Goal: Answer question/provide support: Share knowledge or assist other users

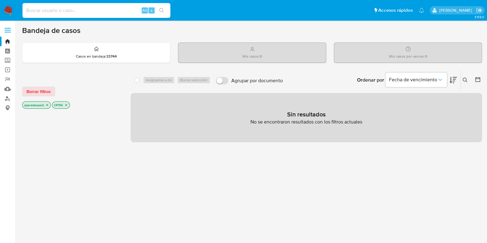
click at [81, 10] on input at bounding box center [96, 10] width 148 height 8
paste input "5GJtGUrVqYpueQlUM8Q72GDz"
type input "5GJtGUrVqYpueQlUM8Q72GDz"
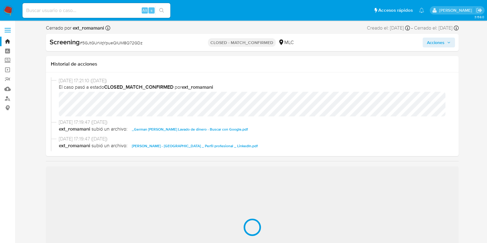
select select "10"
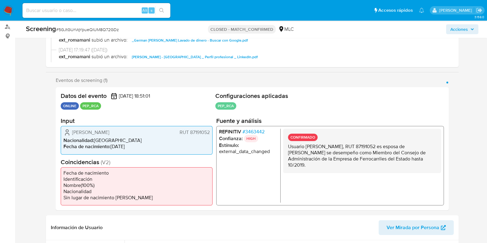
scroll to position [77, 0]
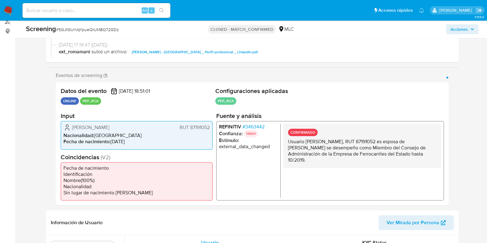
drag, startPoint x: 303, startPoint y: 147, endPoint x: 354, endPoint y: 156, distance: 52.2
click at [354, 156] on p "Usuario [PERSON_NAME], RUT 87191052 es esposa de [PERSON_NAME] se desempeño com…" at bounding box center [362, 151] width 148 height 25
drag, startPoint x: 340, startPoint y: 159, endPoint x: 319, endPoint y: 152, distance: 22.6
click at [319, 152] on p "Usuario [PERSON_NAME], RUT 87191052 es esposa de [PERSON_NAME] se desempeño com…" at bounding box center [362, 151] width 148 height 25
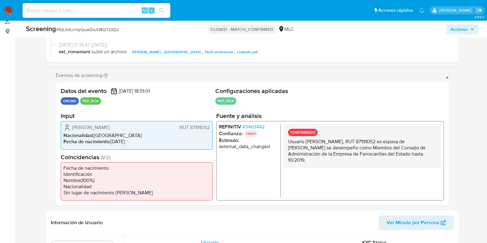
click at [318, 152] on p "Usuario Paule Dominique Desbordes Waugh, RUT 87191052 es esposa de German Corre…" at bounding box center [362, 151] width 148 height 25
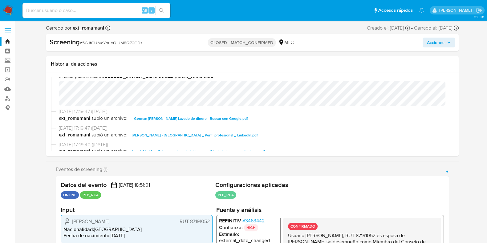
scroll to position [0, 0]
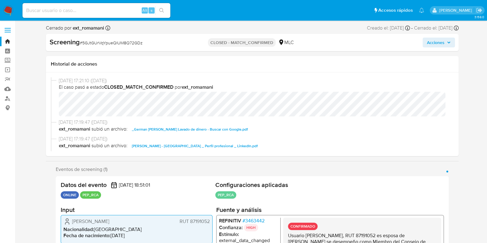
click at [47, 69] on div "Historial de acciones" at bounding box center [252, 64] width 413 height 16
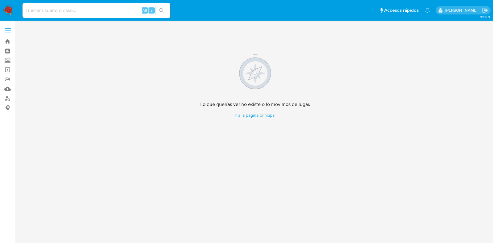
click at [103, 14] on div "Alt s" at bounding box center [96, 10] width 148 height 15
click at [97, 10] on input at bounding box center [96, 10] width 148 height 8
paste input "4aYrMdbHXrhVORN6zBeYGjZ5"
type input "4aYrMdbHXrhVORN6zBeYGjZ5"
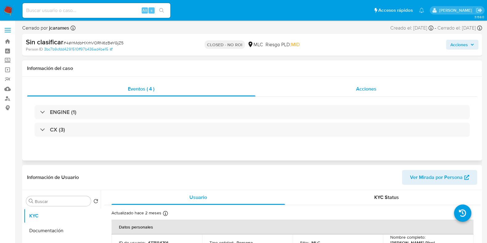
select select "10"
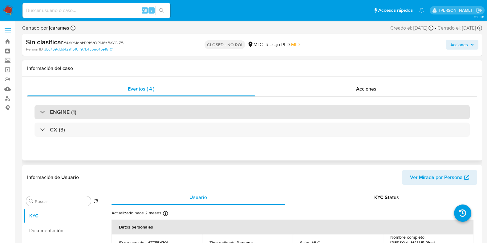
click at [250, 112] on div "ENGINE (1)" at bounding box center [251, 112] width 435 height 14
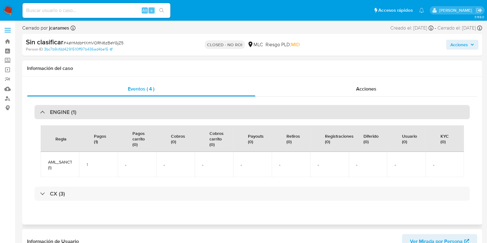
click at [135, 114] on div "ENGINE (1)" at bounding box center [251, 112] width 435 height 14
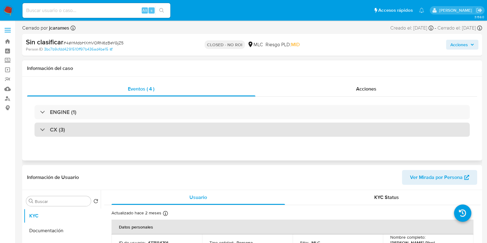
click at [139, 130] on div "CX (3)" at bounding box center [251, 130] width 435 height 14
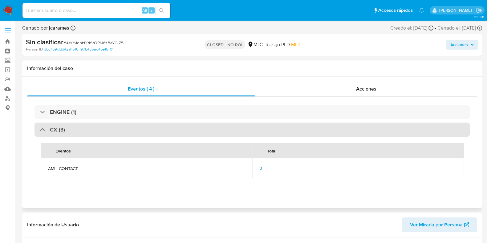
click at [139, 130] on div "CX (3)" at bounding box center [251, 130] width 435 height 14
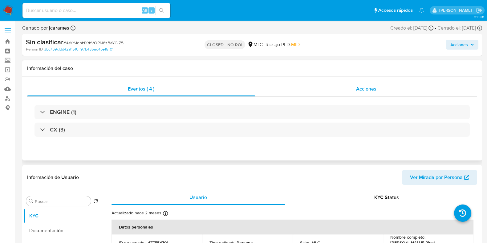
click at [341, 86] on div "Acciones" at bounding box center [366, 89] width 222 height 15
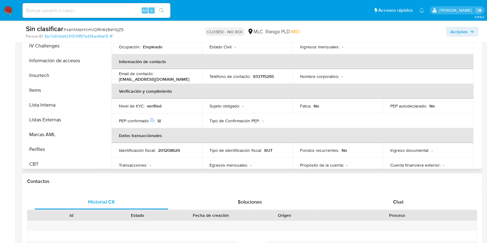
scroll to position [260, 0]
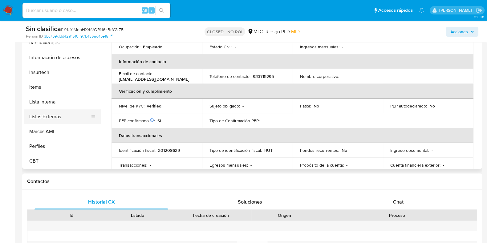
click at [68, 113] on button "Listas Externas" at bounding box center [60, 116] width 72 height 15
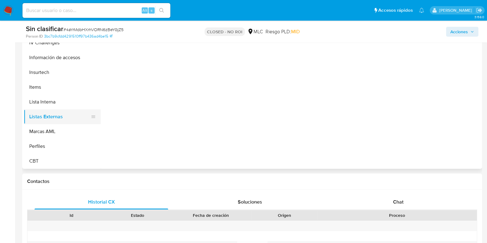
scroll to position [0, 0]
click at [60, 104] on button "Lista Interna" at bounding box center [60, 102] width 72 height 15
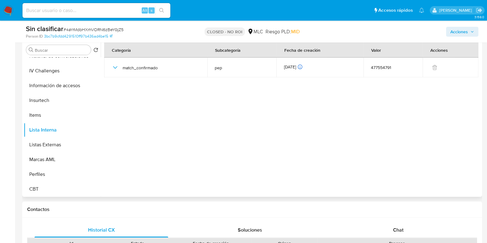
scroll to position [154, 0]
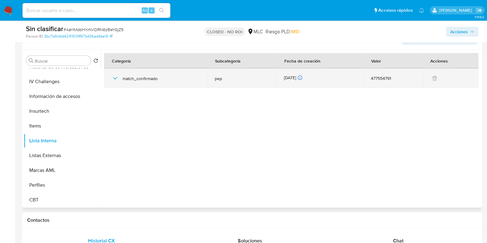
click at [115, 79] on icon "button" at bounding box center [114, 78] width 7 height 7
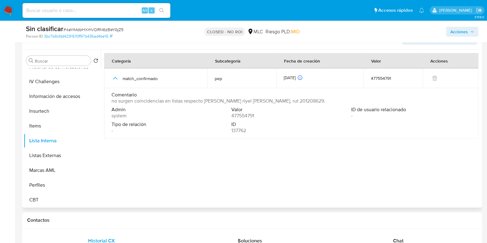
drag, startPoint x: 134, startPoint y: 99, endPoint x: 312, endPoint y: 102, distance: 177.7
click at [312, 102] on div "Comentario no surgen coincidencias en listas respecto [PERSON_NAME] riyel [PERS…" at bounding box center [290, 98] width 359 height 12
drag, startPoint x: 129, startPoint y: 99, endPoint x: 309, endPoint y: 100, distance: 179.8
click at [309, 100] on div "Comentario no surgen coincidencias en listas respecto [PERSON_NAME] riyel [PERS…" at bounding box center [290, 98] width 359 height 12
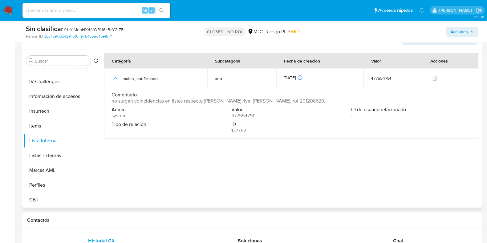
click at [309, 100] on div "Comentario no surgen coincidencias en listas respecto [PERSON_NAME] riyel [PERS…" at bounding box center [290, 98] width 359 height 12
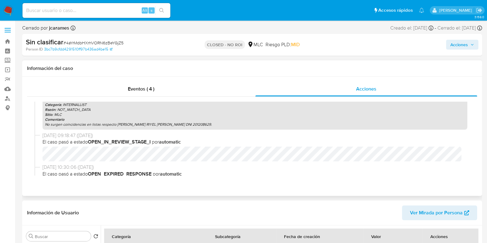
scroll to position [63, 0]
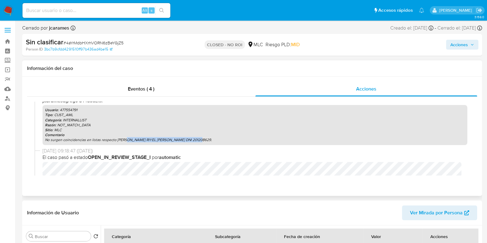
drag, startPoint x: 125, startPoint y: 137, endPoint x: 201, endPoint y: 139, distance: 76.7
click at [201, 139] on p "No surgen coincidencias en listas respecto [PERSON_NAME] RIYEL [PERSON_NAME] DN…" at bounding box center [255, 139] width 420 height 5
click at [77, 125] on p "Razón : NOT_MATCH_DATA" at bounding box center [255, 125] width 420 height 5
click at [78, 123] on p "Razón : NOT_MATCH_DATA" at bounding box center [255, 125] width 420 height 5
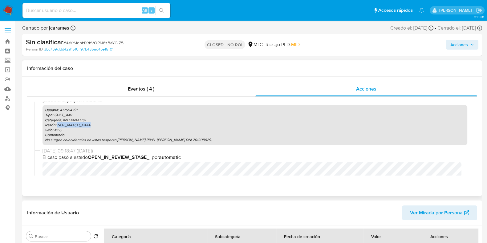
click at [78, 123] on p "Razón : NOT_MATCH_DATA" at bounding box center [255, 125] width 420 height 5
click at [79, 118] on p "Categoría : INTERNALLIST" at bounding box center [255, 120] width 420 height 5
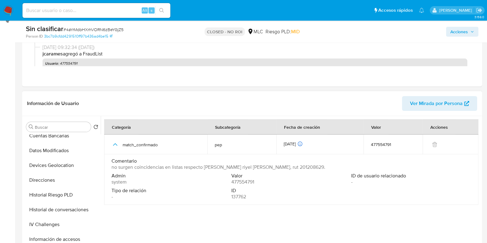
scroll to position [89, 0]
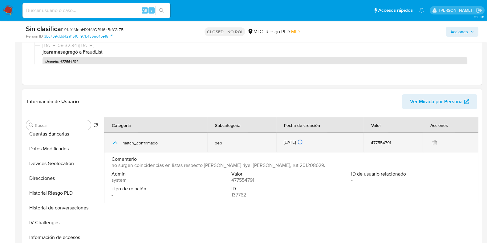
click at [116, 145] on icon "button" at bounding box center [114, 142] width 7 height 7
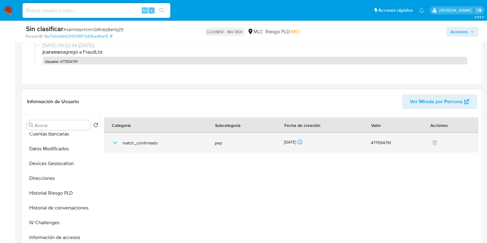
click at [116, 145] on icon "button" at bounding box center [114, 142] width 7 height 7
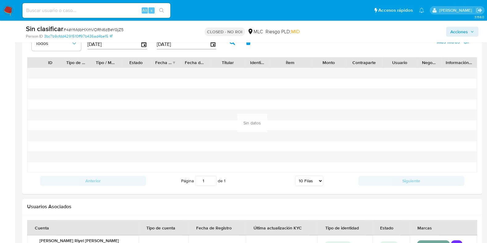
scroll to position [589, 0]
